Goal: Navigation & Orientation: Understand site structure

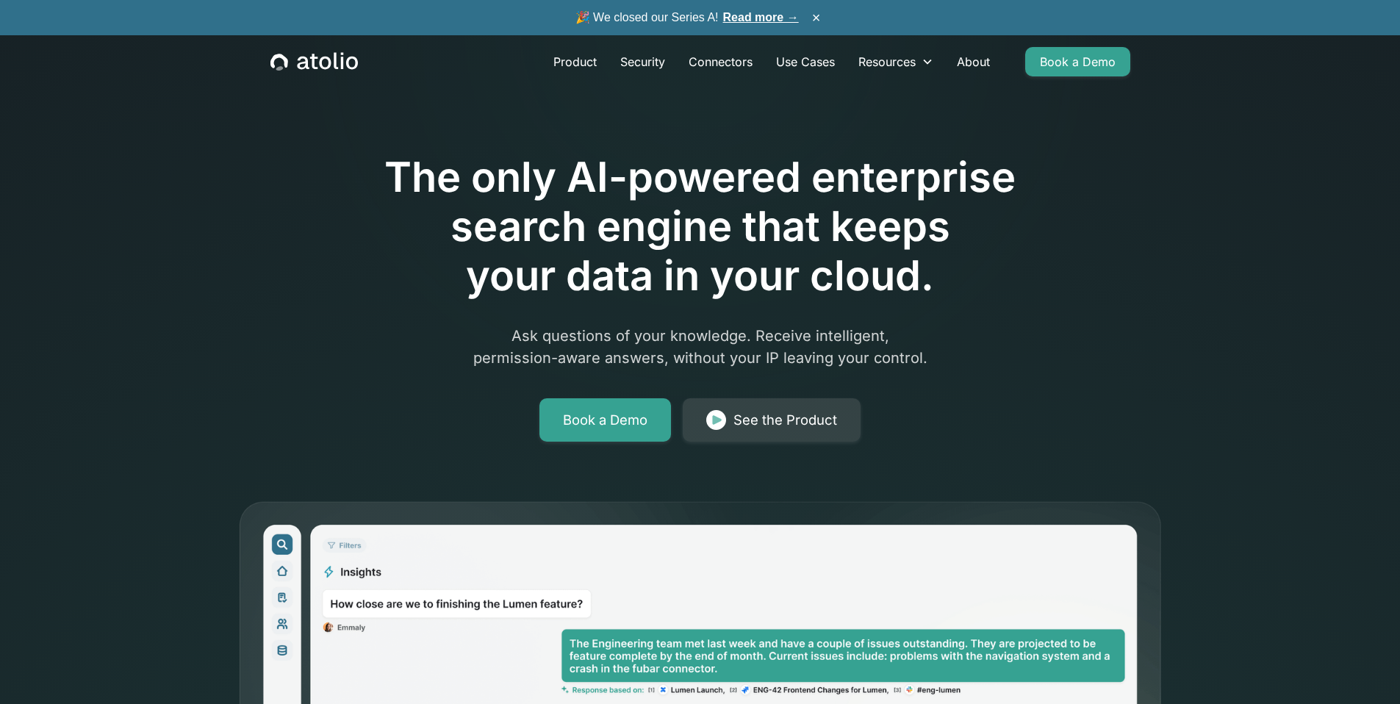
click at [349, 68] on icon "home" at bounding box center [351, 63] width 12 height 13
click at [977, 57] on link "About" at bounding box center [973, 61] width 57 height 29
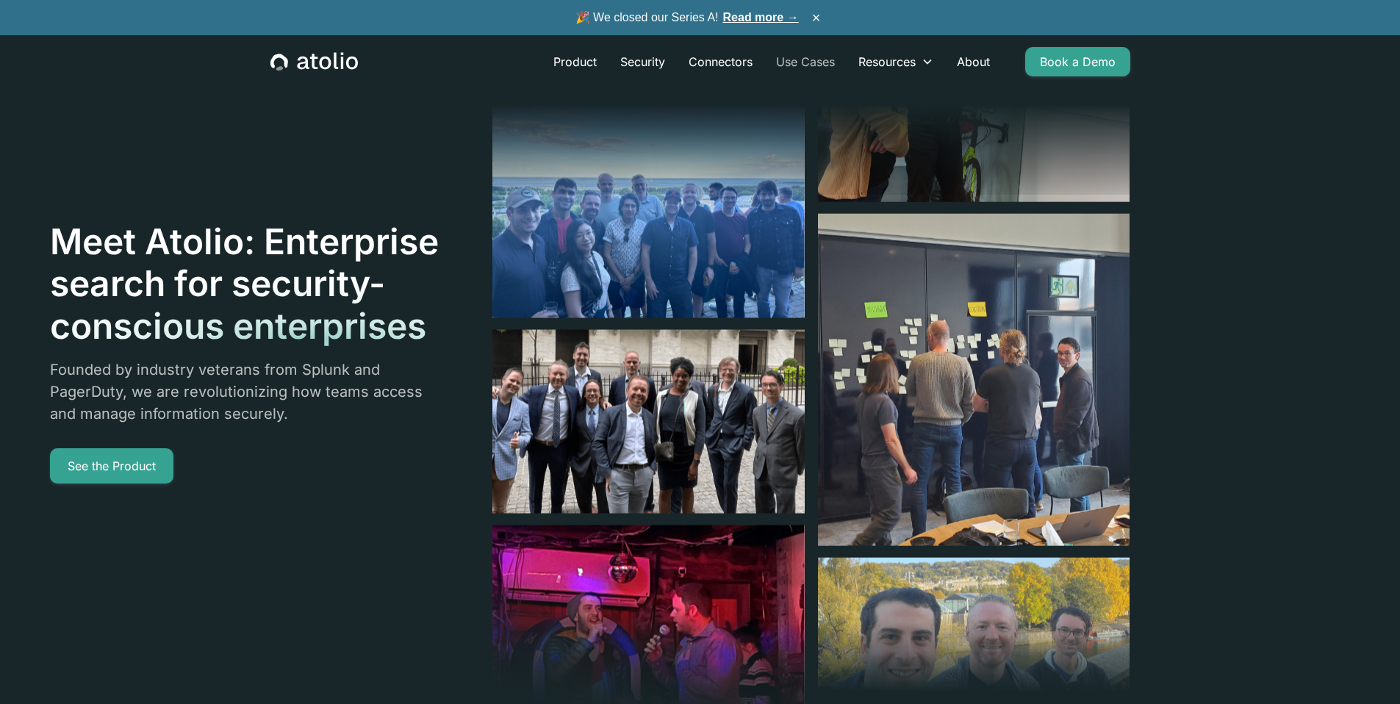
click at [830, 57] on link "Use Cases" at bounding box center [805, 61] width 82 height 29
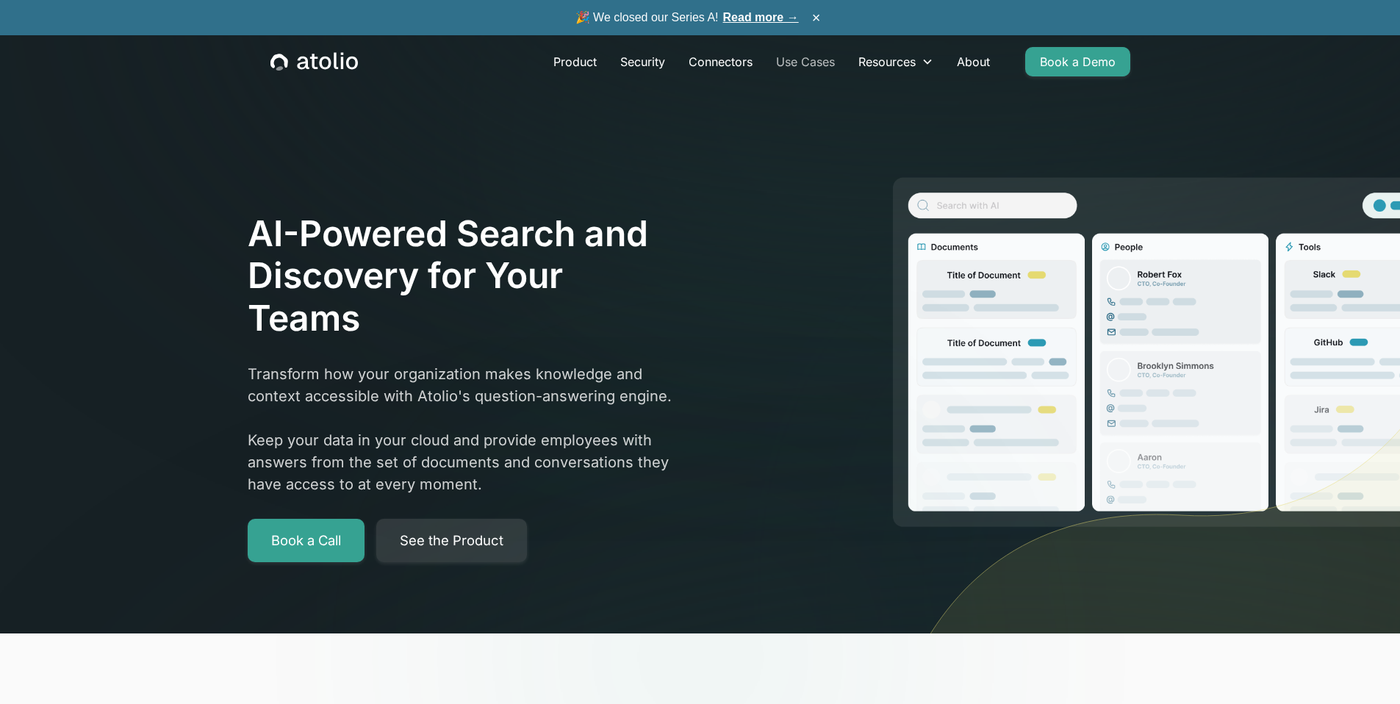
click at [827, 65] on link "Use Cases" at bounding box center [805, 61] width 82 height 29
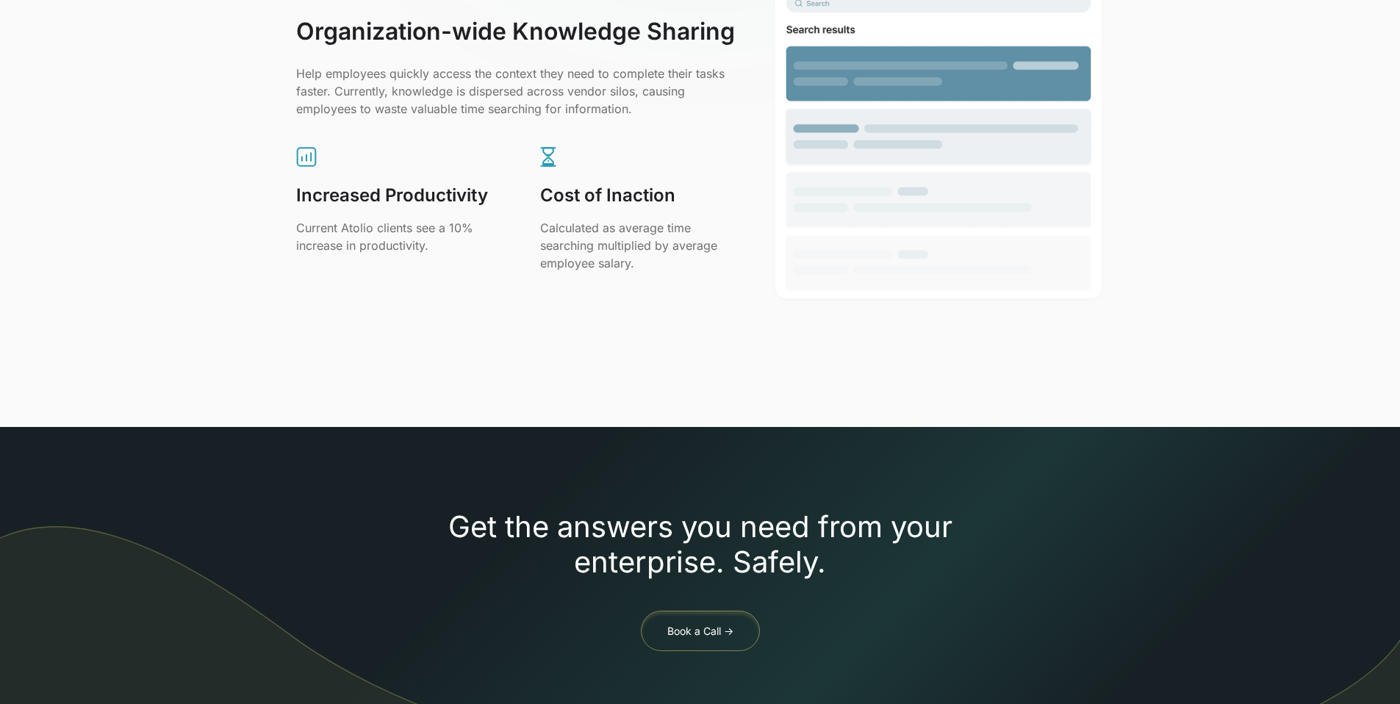
scroll to position [659, 0]
